Goal: Task Accomplishment & Management: Manage account settings

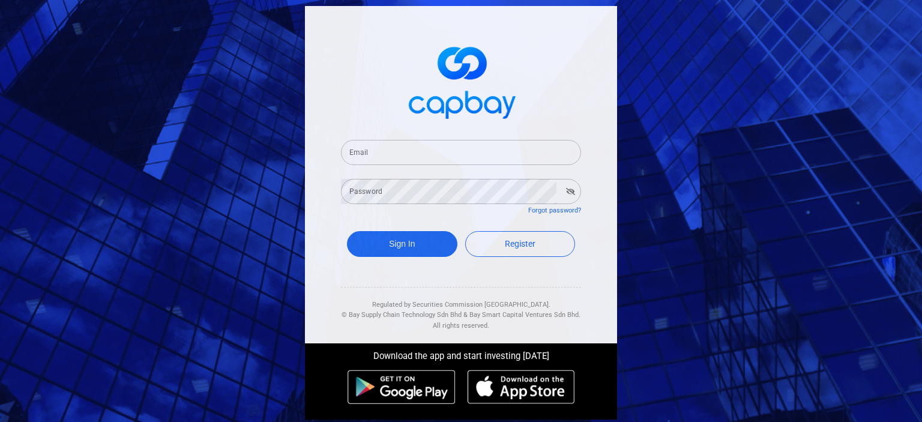
click at [370, 151] on input "Email" at bounding box center [461, 152] width 240 height 25
type input "[PERSON_NAME][EMAIL_ADDRESS][PERSON_NAME][DOMAIN_NAME]"
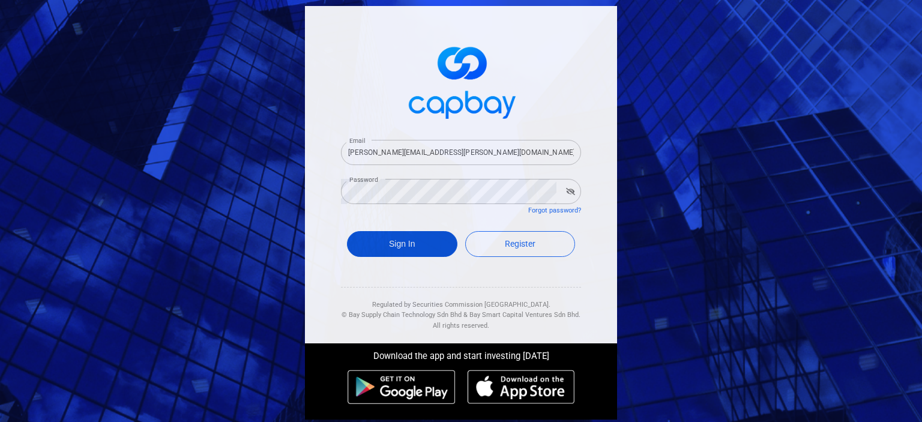
click at [419, 244] on button "Sign In" at bounding box center [402, 244] width 110 height 26
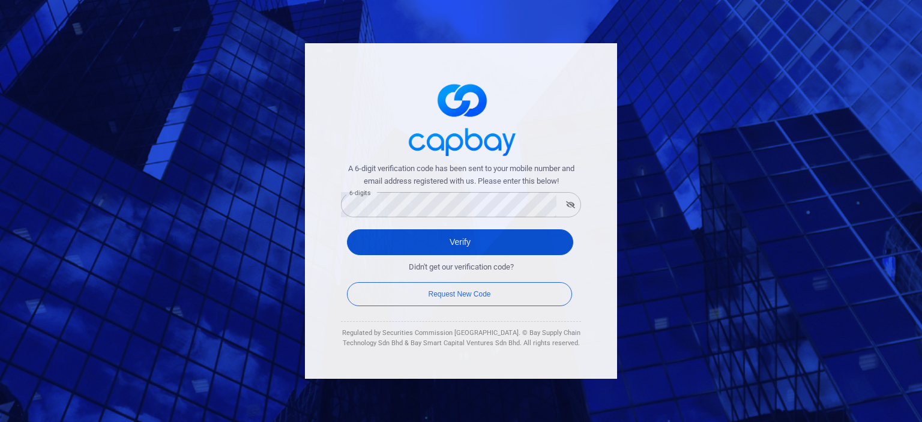
click at [435, 247] on button "Verify" at bounding box center [460, 242] width 226 height 26
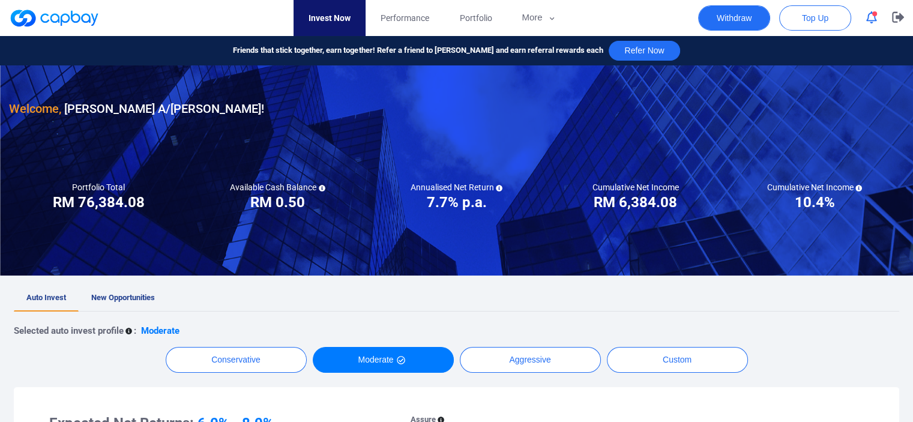
click at [743, 14] on button "Withdraw" at bounding box center [734, 17] width 72 height 25
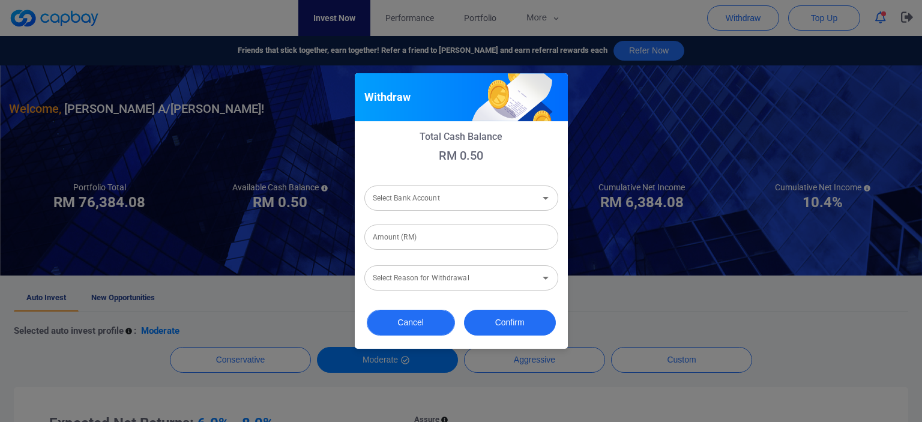
drag, startPoint x: 418, startPoint y: 320, endPoint x: 413, endPoint y: 325, distance: 7.2
click at [413, 325] on button "Cancel" at bounding box center [411, 323] width 88 height 26
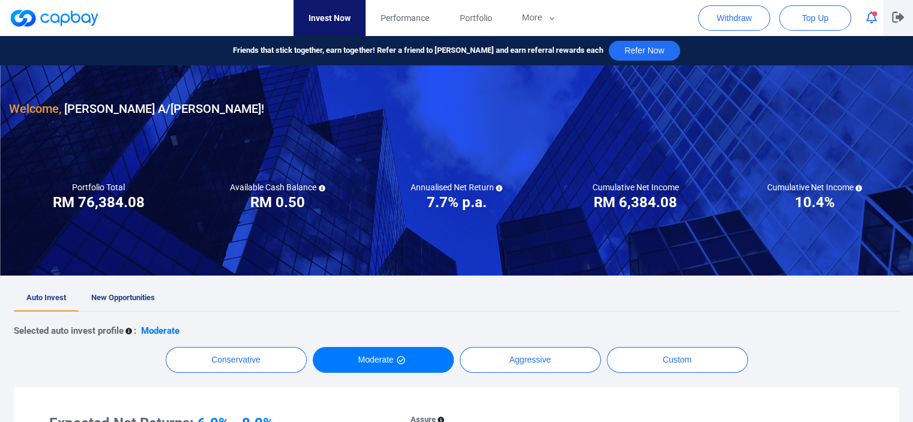
click at [895, 20] on icon "button" at bounding box center [898, 16] width 12 height 11
